Goal: Transaction & Acquisition: Purchase product/service

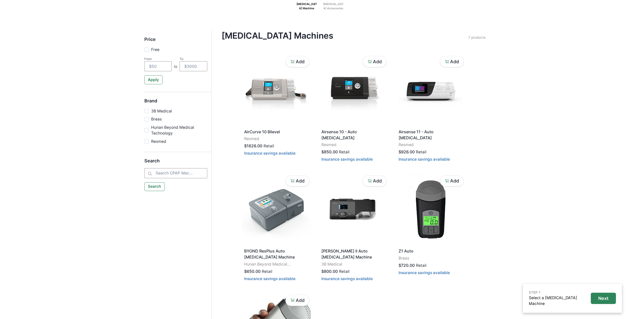
scroll to position [26, 0]
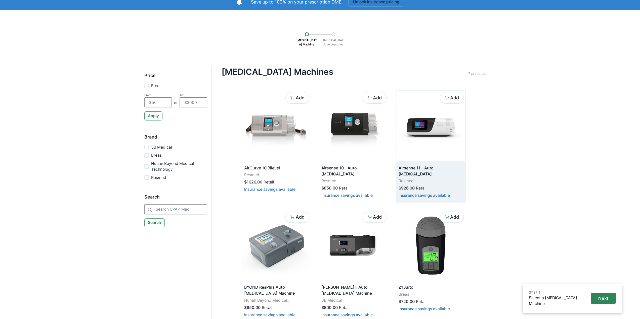
click at [429, 142] on img at bounding box center [430, 126] width 69 height 71
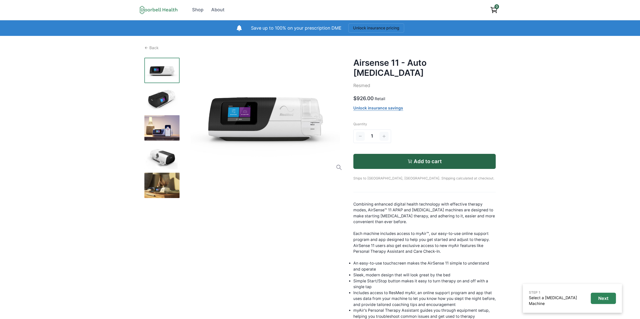
click at [160, 93] on img at bounding box center [161, 98] width 35 height 25
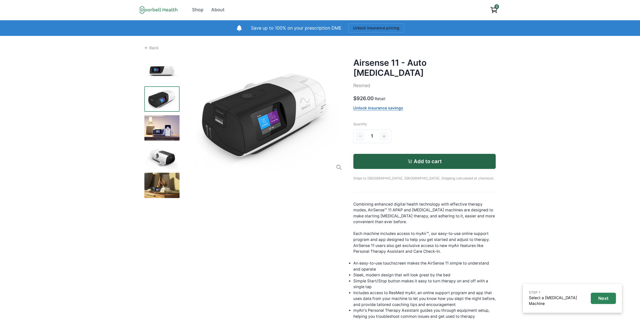
click at [165, 126] on img at bounding box center [161, 127] width 35 height 25
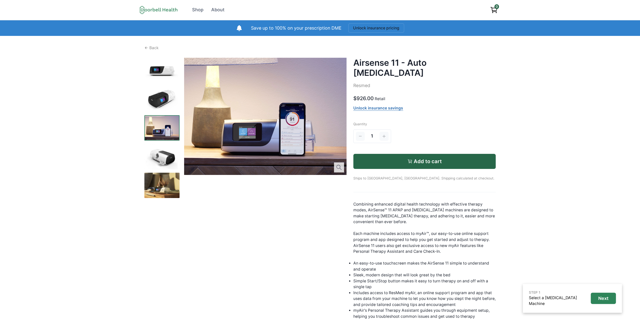
click at [158, 153] on img at bounding box center [161, 156] width 35 height 25
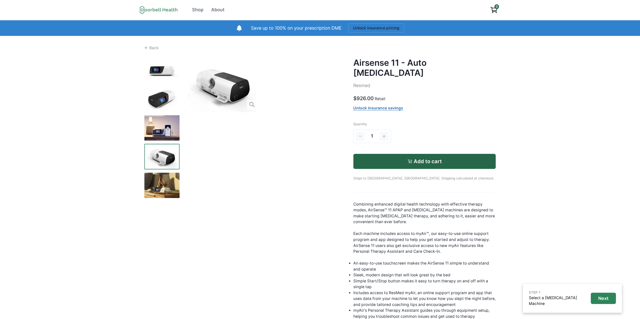
click at [159, 183] on img at bounding box center [161, 185] width 35 height 25
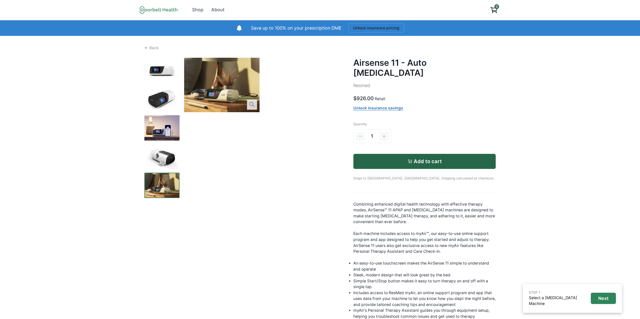
click at [377, 106] on link "Unlock insurance savings" at bounding box center [378, 108] width 50 height 5
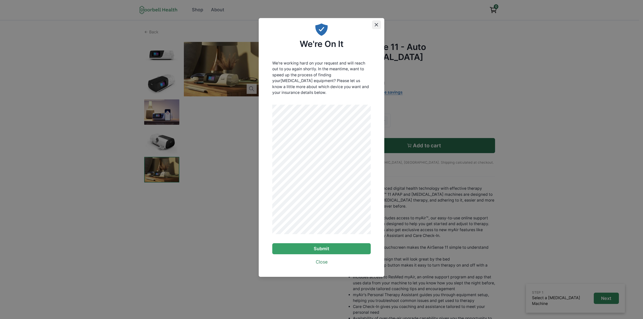
click at [375, 26] on icon "Close" at bounding box center [376, 24] width 3 height 3
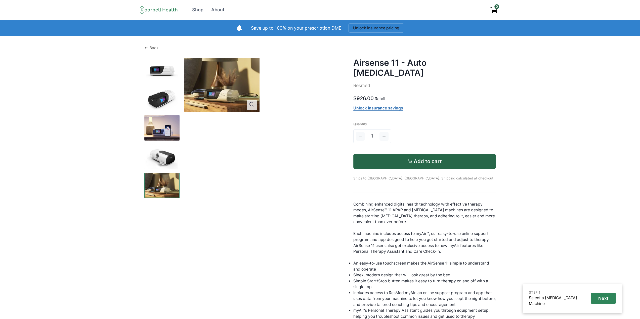
click at [156, 49] on p "Back" at bounding box center [153, 48] width 9 height 6
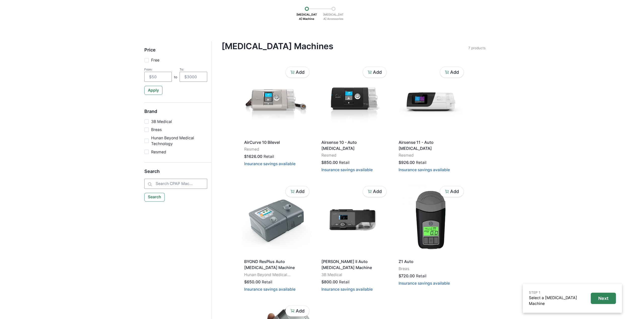
scroll to position [75, 0]
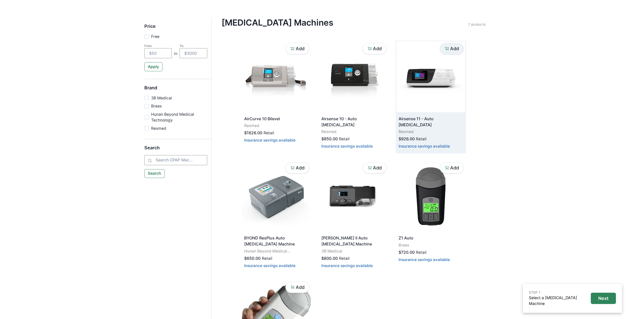
click at [453, 48] on p "Add" at bounding box center [454, 49] width 9 height 6
click at [602, 305] on button "Next" at bounding box center [602, 301] width 26 height 11
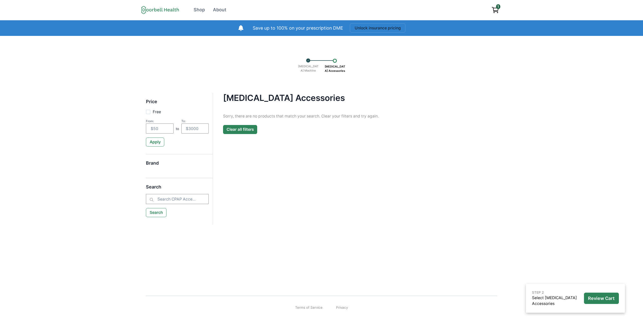
click at [243, 129] on button "Clear all filters" at bounding box center [240, 129] width 34 height 9
click at [495, 9] on icon "View cart" at bounding box center [496, 10] width 8 height 8
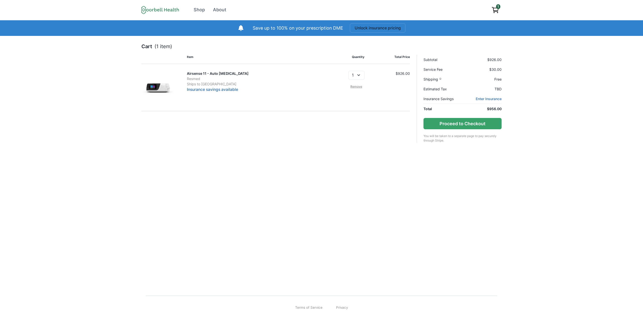
click at [366, 171] on div "Cart (1 item) Item Quantity Total Price Airsense 11 - Auto [MEDICAL_DATA] Resme…" at bounding box center [321, 161] width 643 height 251
click at [220, 9] on div "About" at bounding box center [219, 10] width 13 height 7
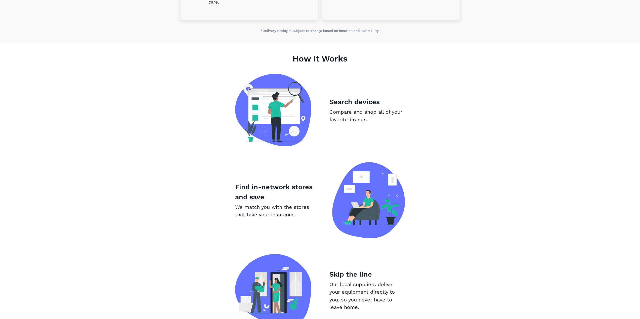
scroll to position [277, 0]
click at [358, 190] on img at bounding box center [368, 200] width 73 height 76
click at [226, 188] on div "How It Works Search devices Compare and shop all of your favorite brands. Find …" at bounding box center [320, 208] width 288 height 332
click at [296, 208] on p "We match you with the stores that take your insurance." at bounding box center [274, 210] width 79 height 15
click at [384, 233] on img at bounding box center [368, 200] width 73 height 76
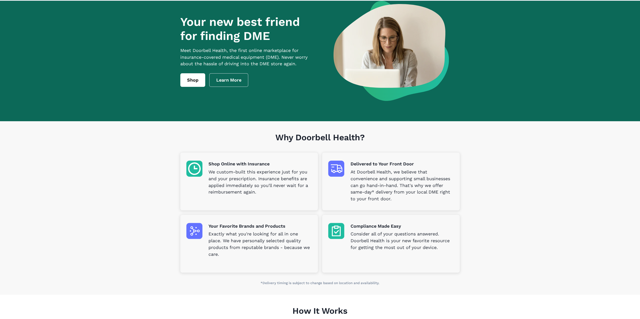
scroll to position [0, 0]
